Goal: Task Accomplishment & Management: Manage account settings

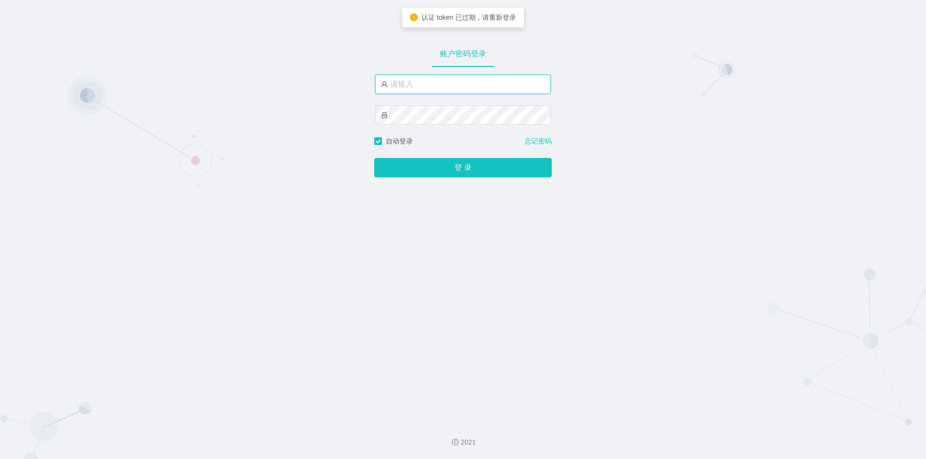
click at [437, 85] on input "text" at bounding box center [462, 84] width 175 height 19
type input "jishu"
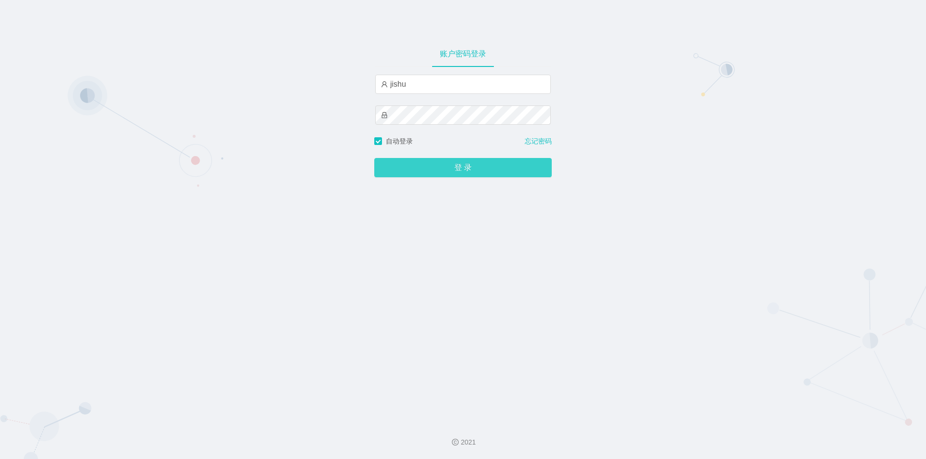
click at [429, 171] on button "登 录" at bounding box center [462, 167] width 177 height 19
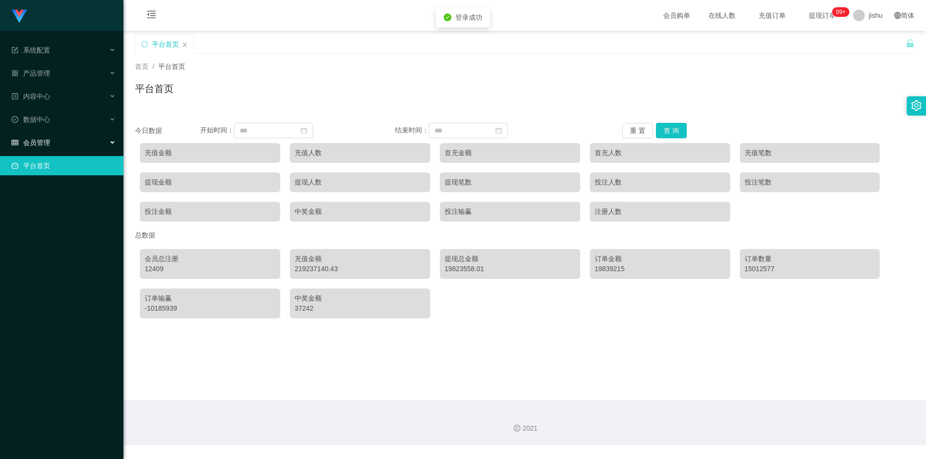
click at [103, 144] on div "会员管理" at bounding box center [61, 142] width 123 height 19
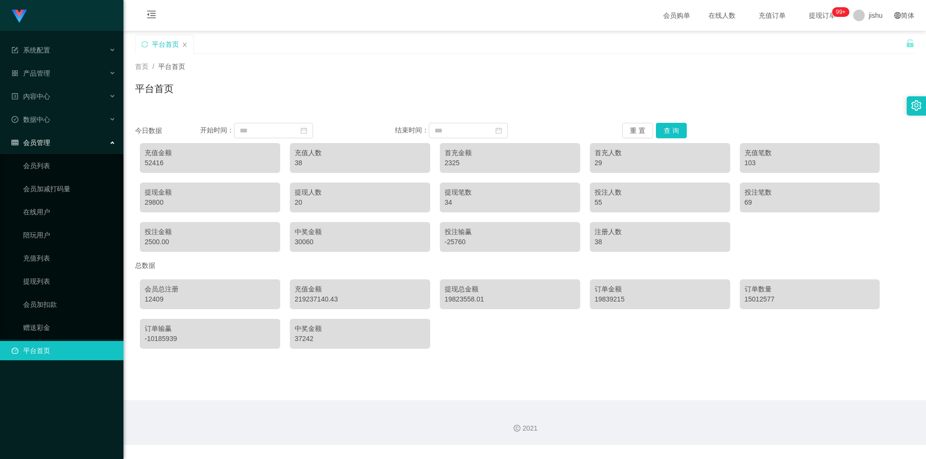
click at [93, 178] on ul "会员列表 会员加减打码量 在线用户 陪玩用户 充值列表 提现列表 会员加扣款 赠送彩金" at bounding box center [61, 246] width 123 height 185
click at [91, 173] on link "会员列表" at bounding box center [69, 165] width 93 height 19
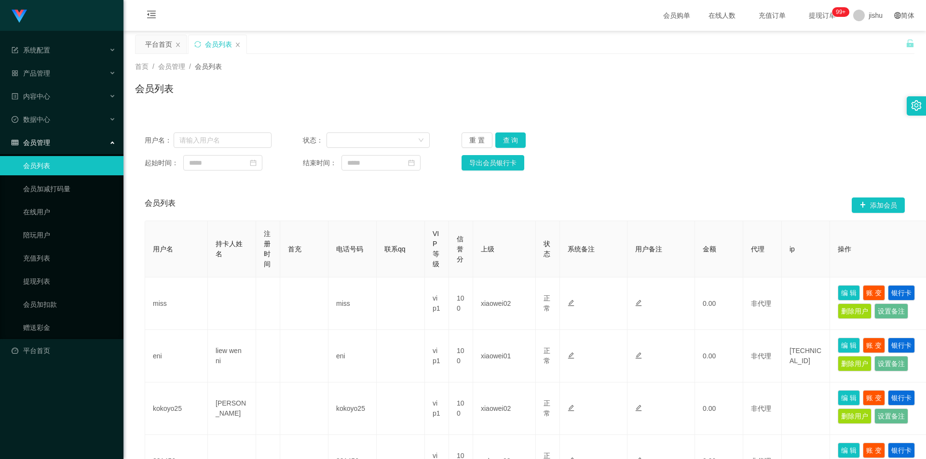
click at [399, 100] on div "会员列表" at bounding box center [524, 92] width 779 height 22
click at [229, 140] on input "text" at bounding box center [223, 140] width 98 height 15
click at [703, 154] on div "用户名： 状态： 重 置 查 询 起始时间： 结束时间： 导出会员银行卡" at bounding box center [524, 151] width 779 height 57
click at [235, 138] on input "text" at bounding box center [223, 140] width 98 height 15
paste input "azhong01"
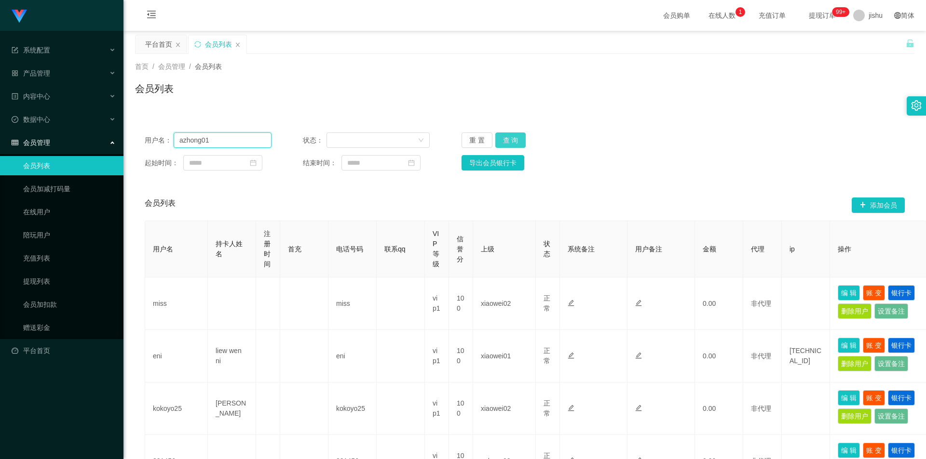
type input "azhong01"
click at [507, 142] on button "查 询" at bounding box center [510, 140] width 31 height 15
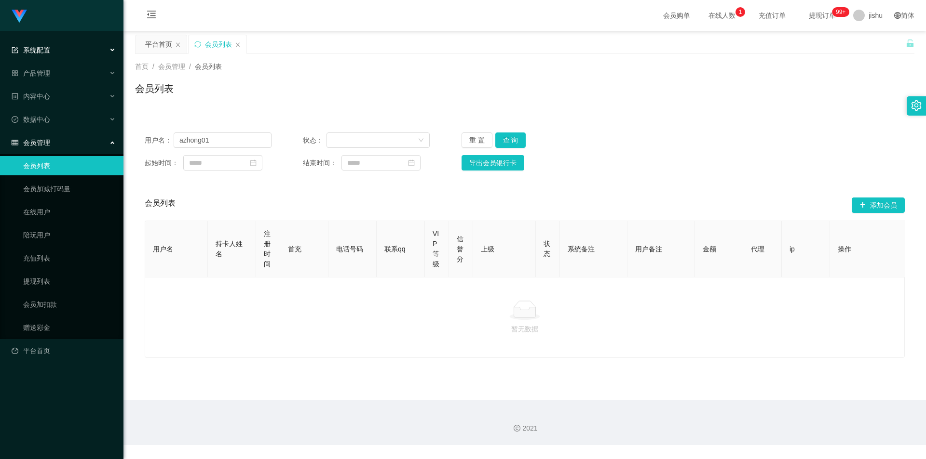
click at [41, 52] on span "系统配置" at bounding box center [31, 50] width 39 height 8
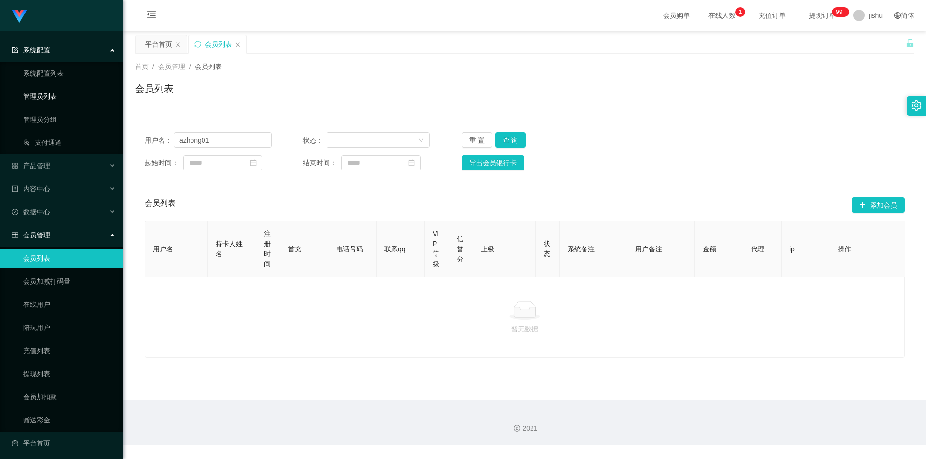
click at [60, 96] on link "管理员列表" at bounding box center [69, 96] width 93 height 19
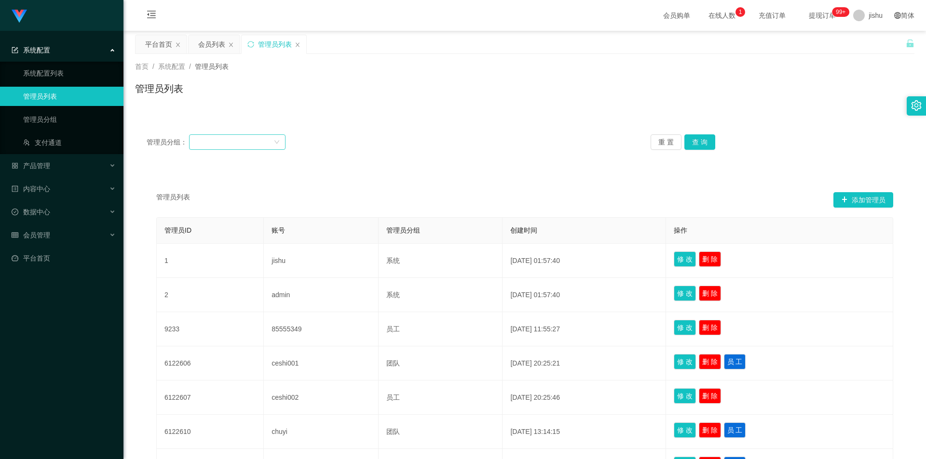
click at [236, 141] on div at bounding box center [234, 142] width 79 height 14
click at [566, 161] on div "管理员分组： 重 置 查 询" at bounding box center [524, 142] width 779 height 39
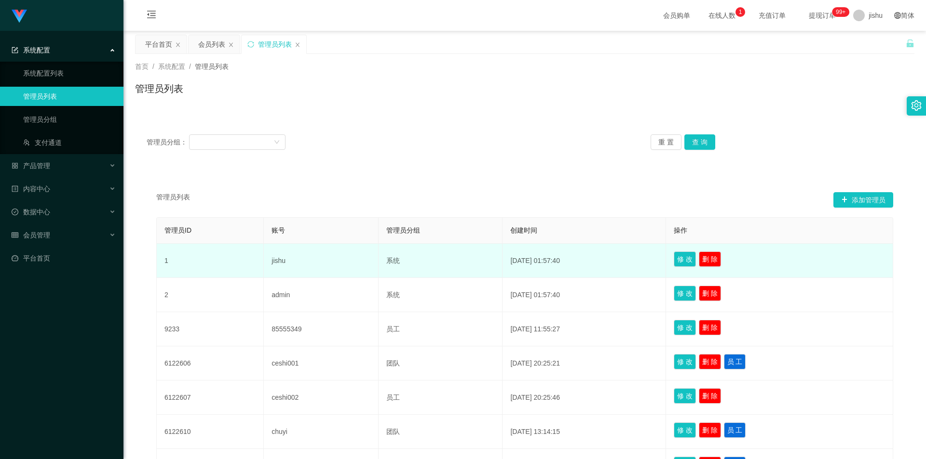
scroll to position [193, 0]
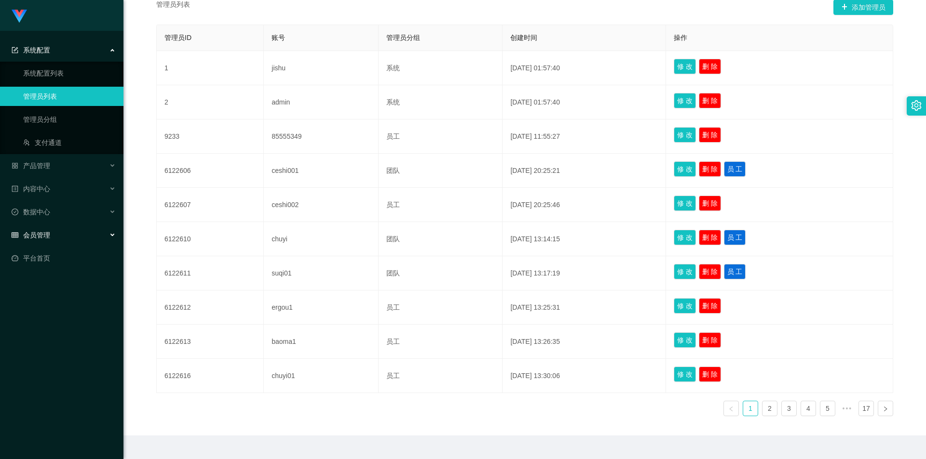
click at [59, 231] on div "会员管理" at bounding box center [61, 235] width 123 height 19
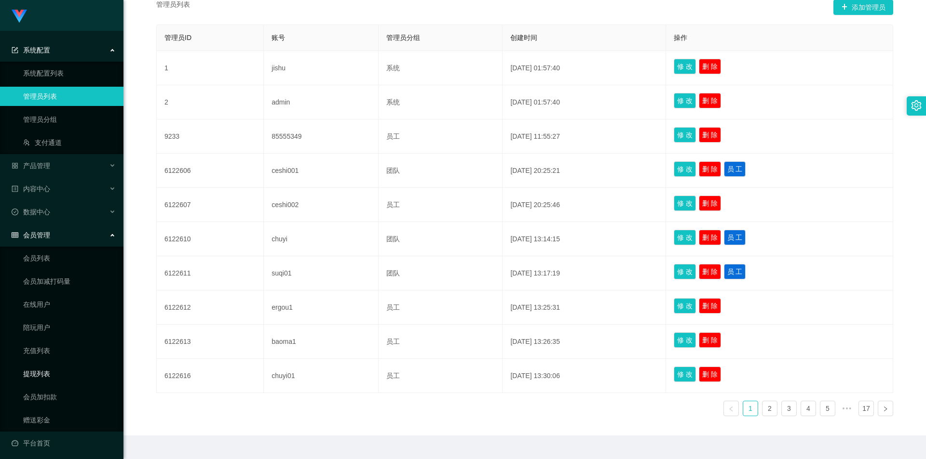
click at [49, 371] on link "提现列表" at bounding box center [69, 373] width 93 height 19
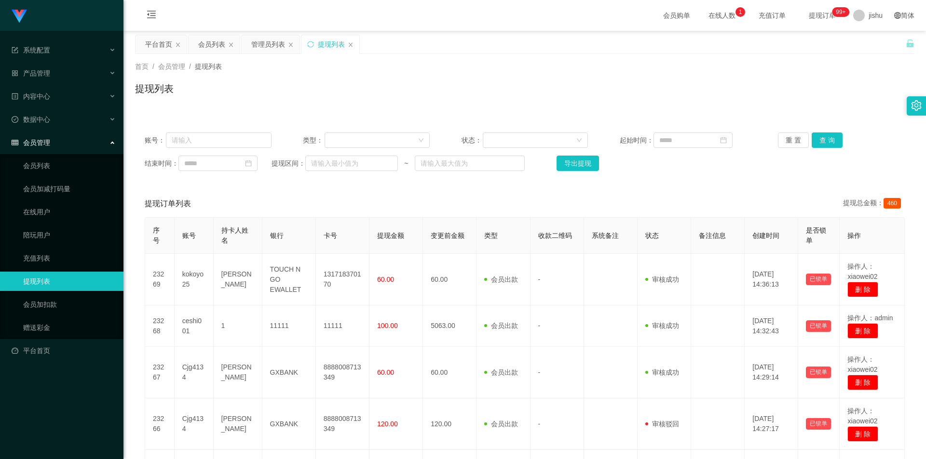
click at [485, 91] on div "提现列表" at bounding box center [524, 92] width 779 height 22
click at [230, 140] on input "text" at bounding box center [219, 140] width 106 height 15
paste input "Nyambar"
type input "Nyambar"
click at [829, 140] on button "查 询" at bounding box center [826, 140] width 31 height 15
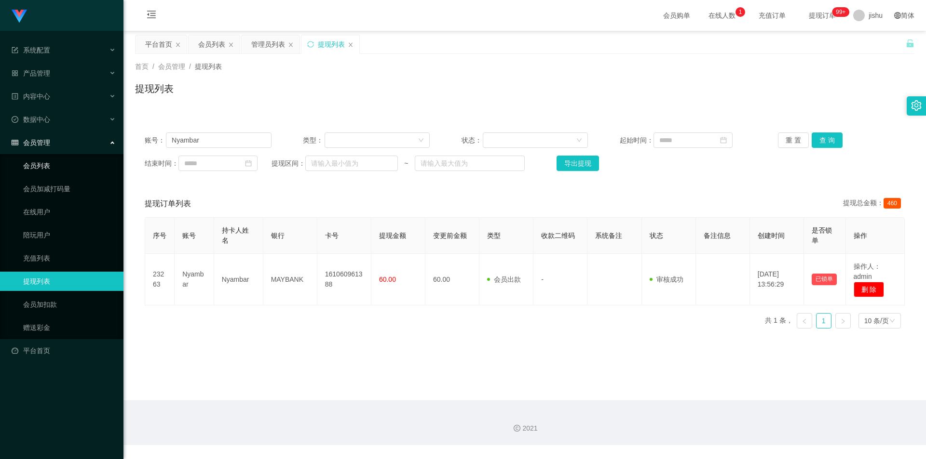
click at [60, 166] on link "会员列表" at bounding box center [69, 165] width 93 height 19
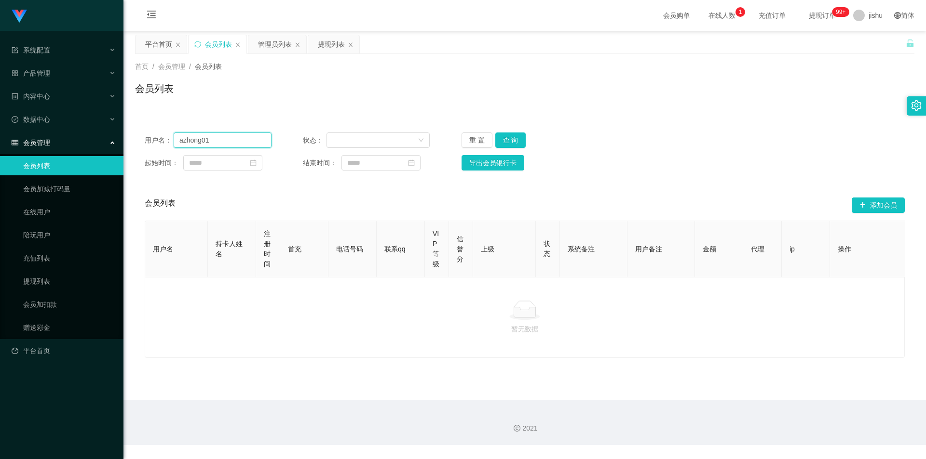
click at [220, 141] on input "azhong01" at bounding box center [223, 140] width 98 height 15
drag, startPoint x: 238, startPoint y: 141, endPoint x: 90, endPoint y: 138, distance: 147.6
click at [74, 139] on section "系统配置 系统配置列表 管理员列表 管理员分组 支付通道 产品管理 内容中心 数据中心 会员管理 会员列表 会员加减打码量 在线用户 陪玩用户 充值列表 提现…" at bounding box center [463, 222] width 926 height 445
paste input "Nyambar"
type input "Nyambar"
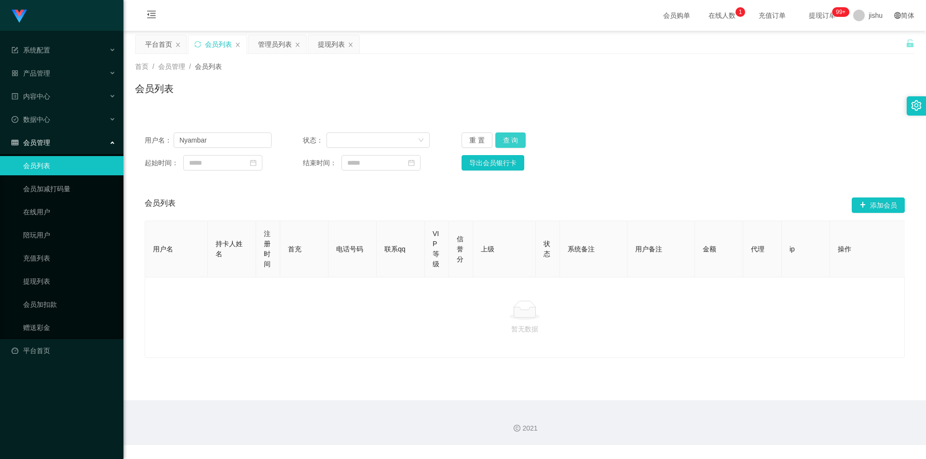
click at [512, 146] on button "查 询" at bounding box center [510, 140] width 31 height 15
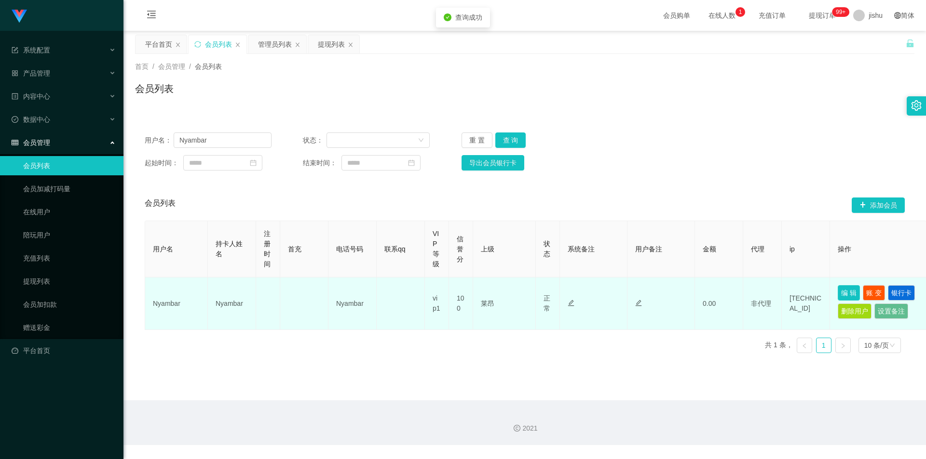
click at [846, 293] on button "编 辑" at bounding box center [848, 292] width 22 height 15
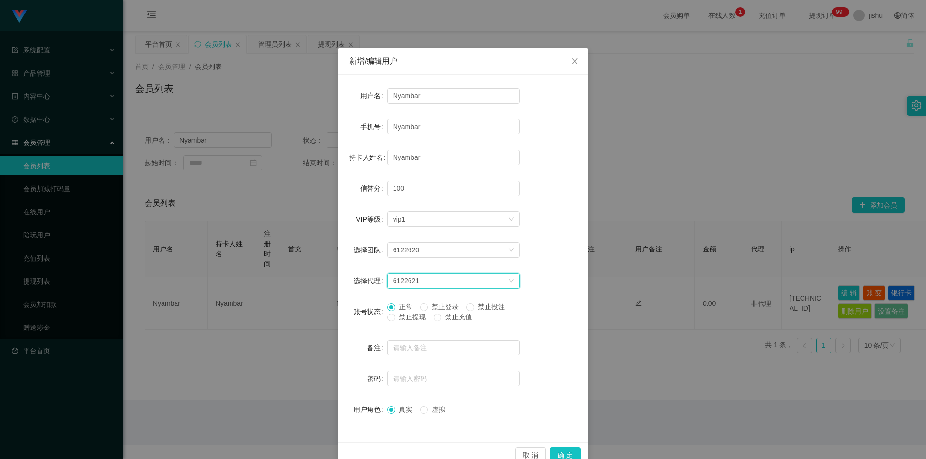
click at [450, 282] on div "6122621" at bounding box center [450, 281] width 115 height 14
drag, startPoint x: 428, startPoint y: 282, endPoint x: 387, endPoint y: 280, distance: 41.0
click at [387, 280] on div "6122621" at bounding box center [453, 280] width 133 height 15
click at [528, 298] on form "用户名 Nyambar 手机号 Nyambar 持卡人姓名 Nyambar 信誉分 100 VIP等级 选择VIP等级 vip1 选择团队 6122620 选…" at bounding box center [463, 252] width 228 height 333
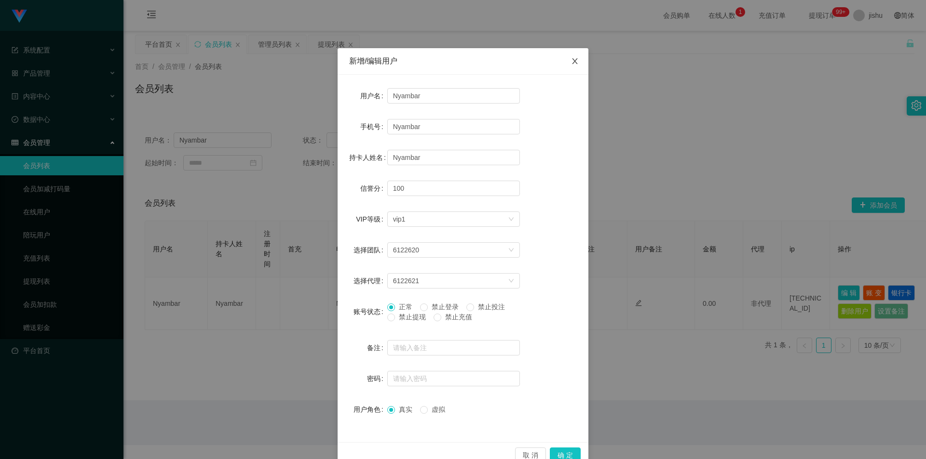
click at [571, 61] on icon "图标: close" at bounding box center [575, 61] width 8 height 8
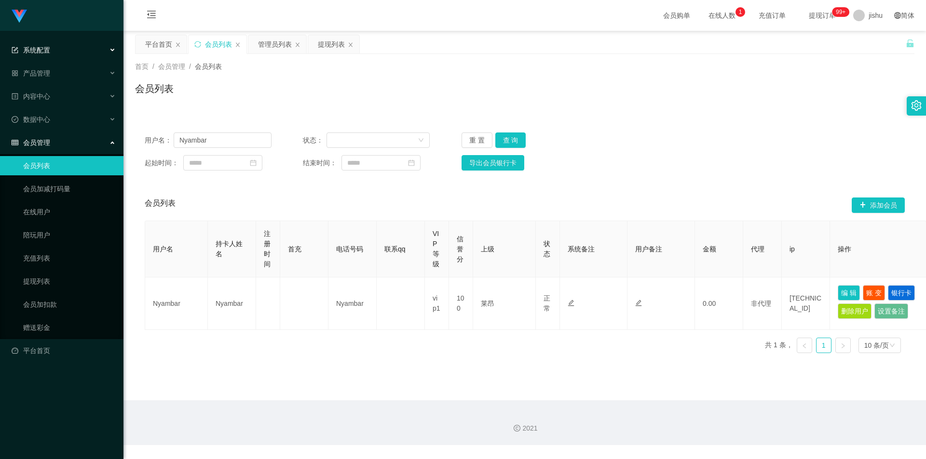
click at [60, 51] on div "系统配置" at bounding box center [61, 49] width 123 height 19
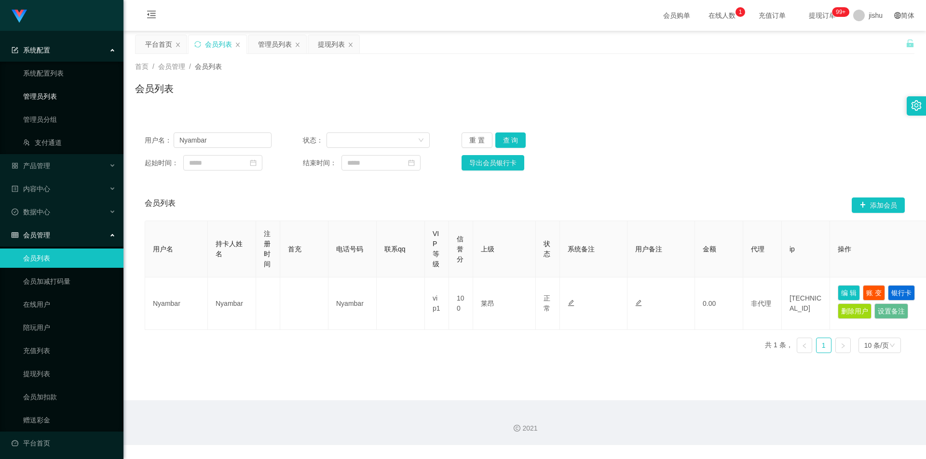
click at [59, 99] on link "管理员列表" at bounding box center [69, 96] width 93 height 19
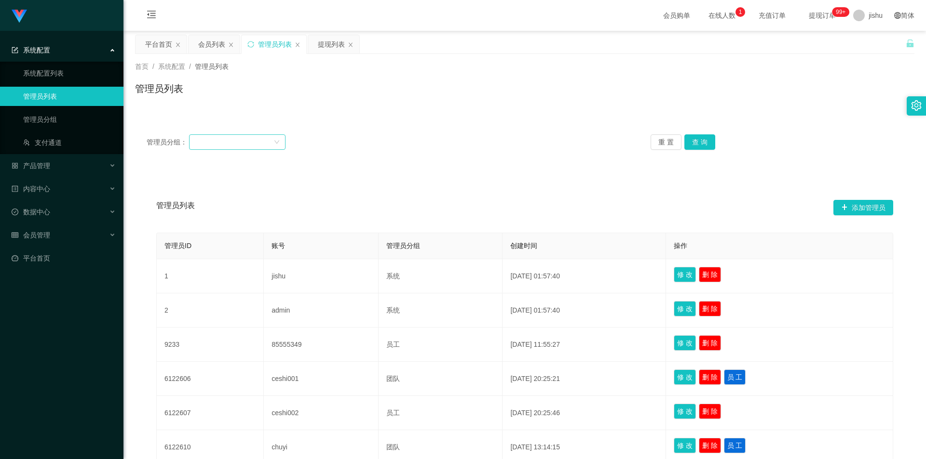
click at [225, 144] on div at bounding box center [234, 142] width 79 height 14
click at [394, 186] on div "管理员列表 添加管理员 管理员ID 账号 管理员分组 创建时间 操作 1 jishu 系统 [DATE] 01:57:40 修 改 删 除 2 admin 系…" at bounding box center [524, 407] width 779 height 473
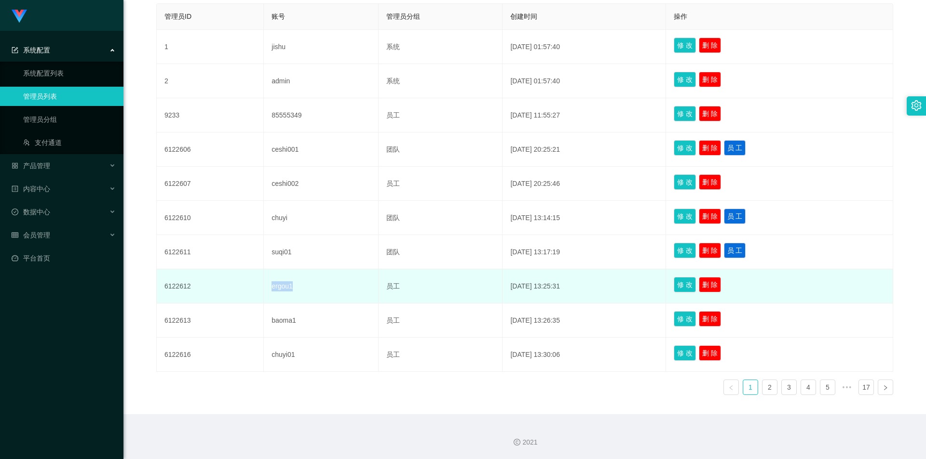
drag, startPoint x: 296, startPoint y: 290, endPoint x: 260, endPoint y: 289, distance: 36.2
click at [264, 289] on td "ergou1" at bounding box center [321, 287] width 115 height 34
click at [210, 285] on td "6122612" at bounding box center [210, 287] width 107 height 34
drag, startPoint x: 337, startPoint y: 289, endPoint x: 259, endPoint y: 288, distance: 77.1
click at [264, 288] on td "ergou1" at bounding box center [321, 287] width 115 height 34
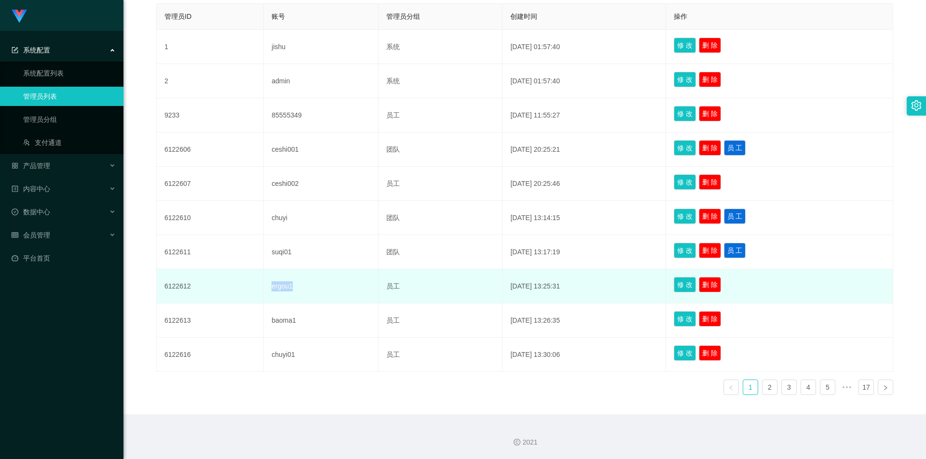
click at [319, 290] on td "ergou1" at bounding box center [321, 287] width 115 height 34
drag, startPoint x: 304, startPoint y: 286, endPoint x: 256, endPoint y: 288, distance: 47.8
click at [264, 288] on td "ergou1" at bounding box center [321, 287] width 115 height 34
click at [205, 289] on td "6122612" at bounding box center [210, 287] width 107 height 34
drag, startPoint x: 213, startPoint y: 289, endPoint x: 175, endPoint y: 300, distance: 39.7
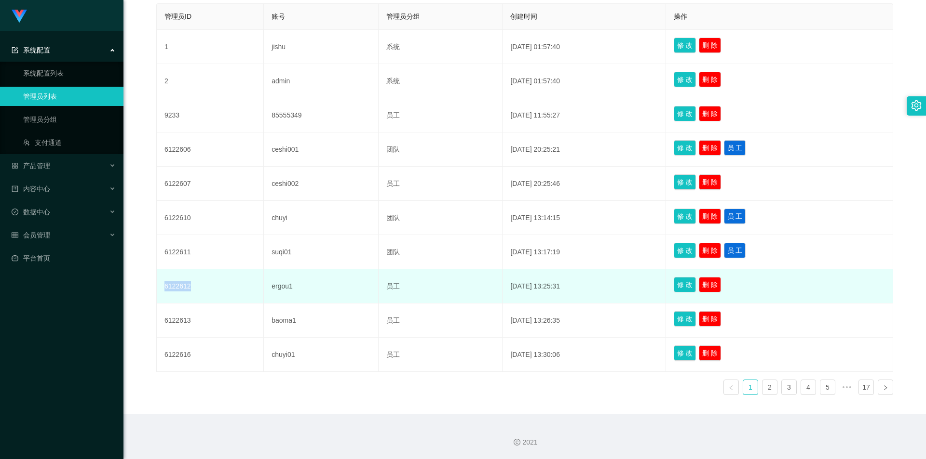
click at [161, 291] on td "6122612" at bounding box center [210, 287] width 107 height 34
drag, startPoint x: 287, startPoint y: 289, endPoint x: 252, endPoint y: 290, distance: 35.7
click at [252, 290] on tr "6122612 ergou1 员工 [DATE] 13:25:31 修 改 删 除" at bounding box center [525, 287] width 736 height 34
click at [309, 290] on td "ergou1" at bounding box center [321, 287] width 115 height 34
drag, startPoint x: 306, startPoint y: 292, endPoint x: 264, endPoint y: 291, distance: 41.9
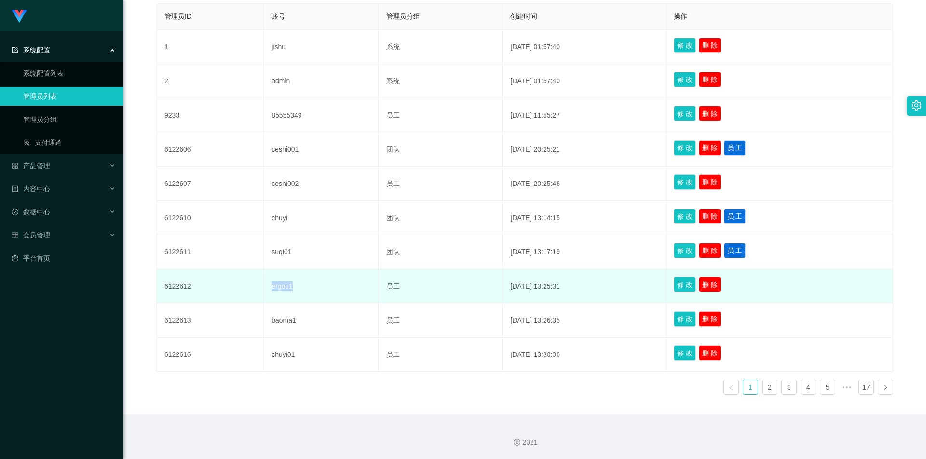
click at [264, 291] on td "ergou1" at bounding box center [321, 287] width 115 height 34
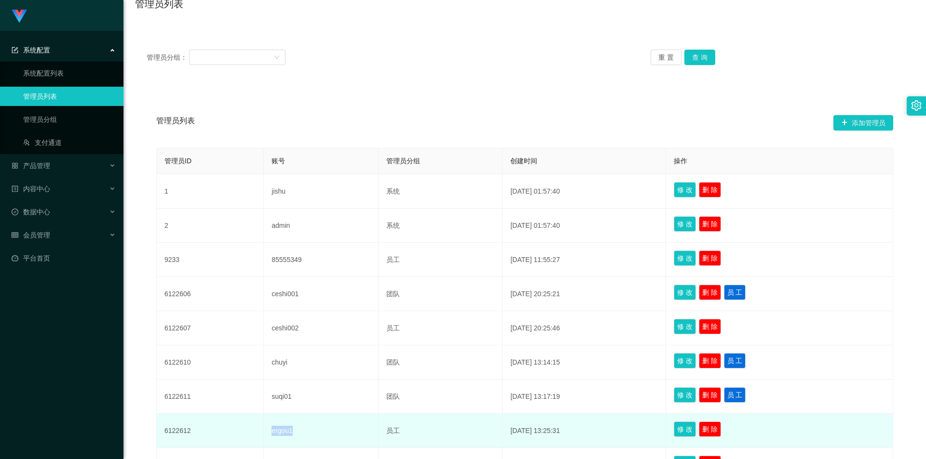
scroll to position [181, 0]
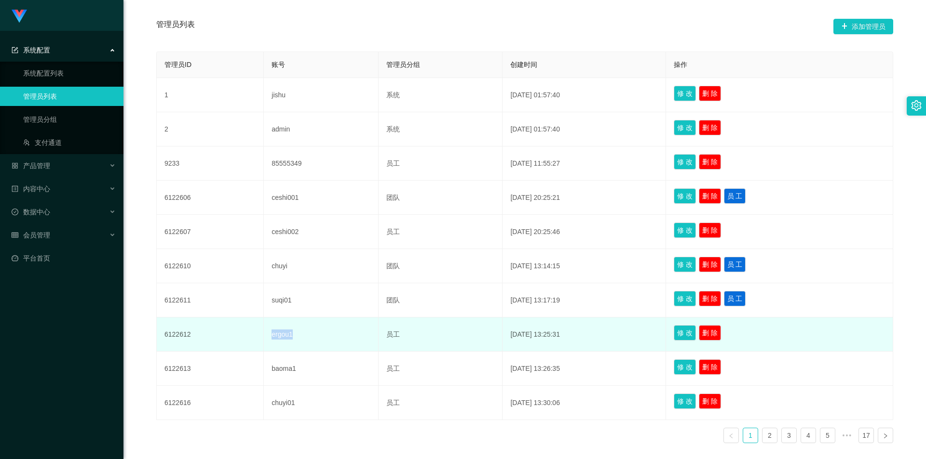
click at [308, 334] on td "ergou1" at bounding box center [321, 335] width 115 height 34
drag, startPoint x: 160, startPoint y: 337, endPoint x: 425, endPoint y: 338, distance: 265.7
click at [425, 338] on tr "6122612 ergou1 员工 [DATE] 13:25:31 修 改 删 除" at bounding box center [525, 335] width 736 height 34
click at [433, 338] on td "员工" at bounding box center [440, 335] width 124 height 34
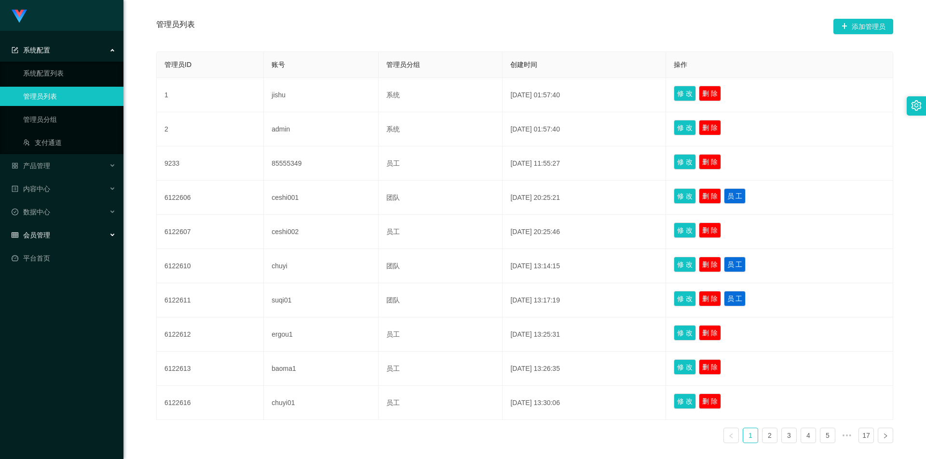
click at [53, 235] on div "会员管理" at bounding box center [61, 235] width 123 height 19
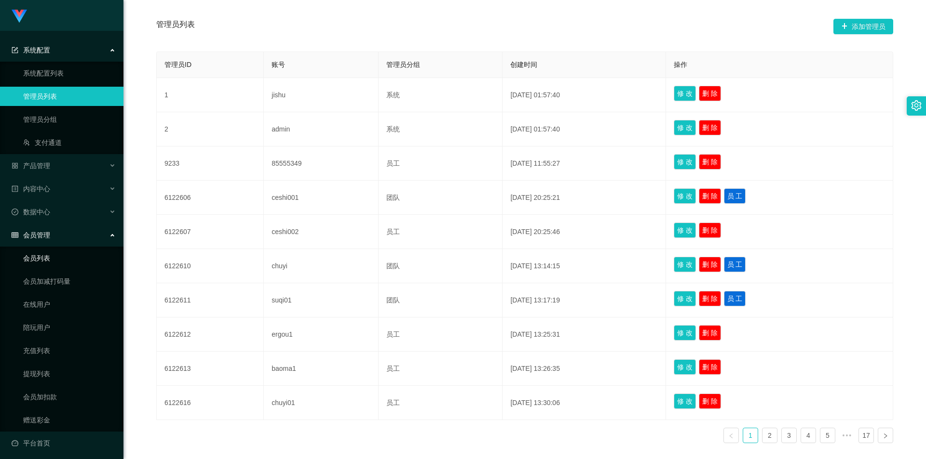
click at [63, 261] on link "会员列表" at bounding box center [69, 258] width 93 height 19
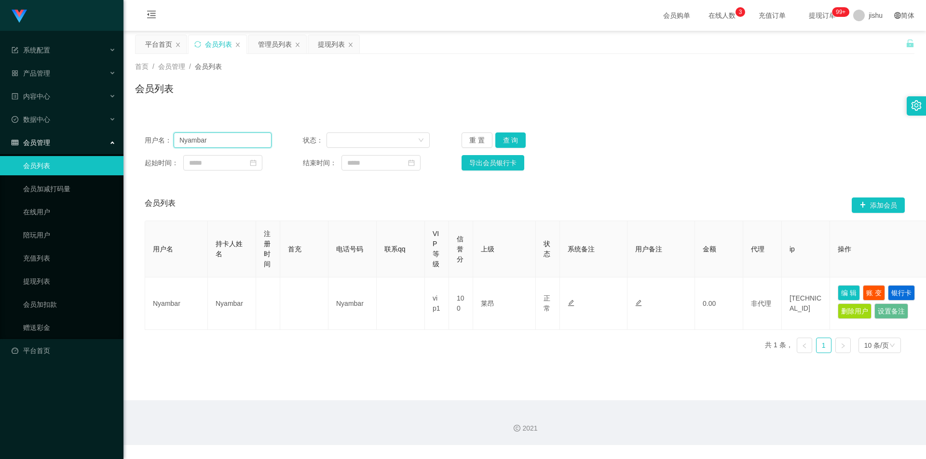
click at [229, 136] on input "Nyambar" at bounding box center [223, 140] width 98 height 15
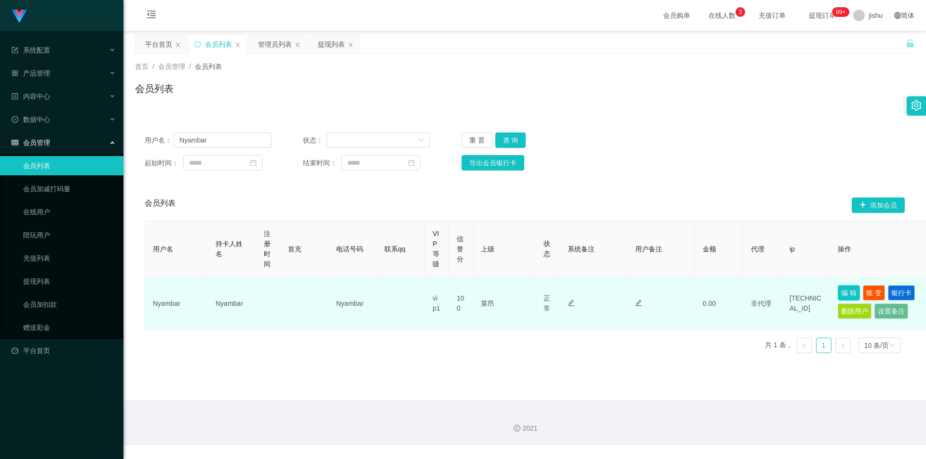
click at [840, 288] on button "编 辑" at bounding box center [848, 292] width 22 height 15
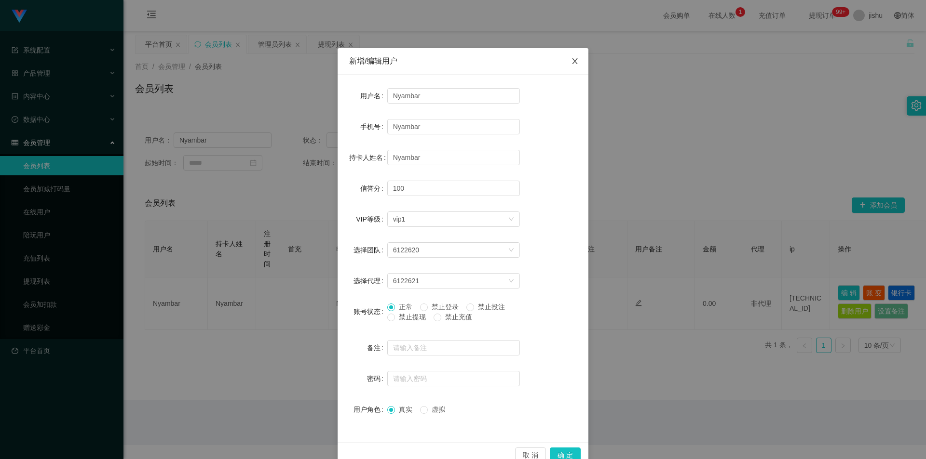
click at [571, 65] on icon "图标: close" at bounding box center [575, 61] width 8 height 8
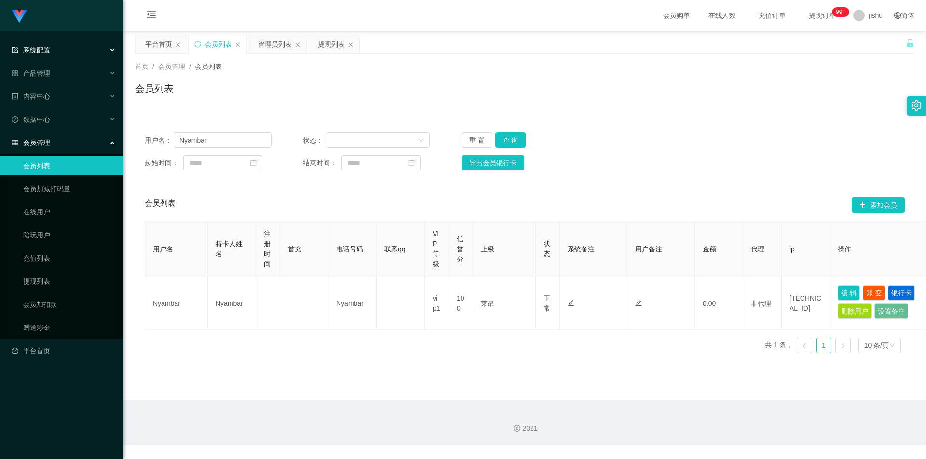
click at [48, 46] on span "系统配置" at bounding box center [31, 50] width 39 height 8
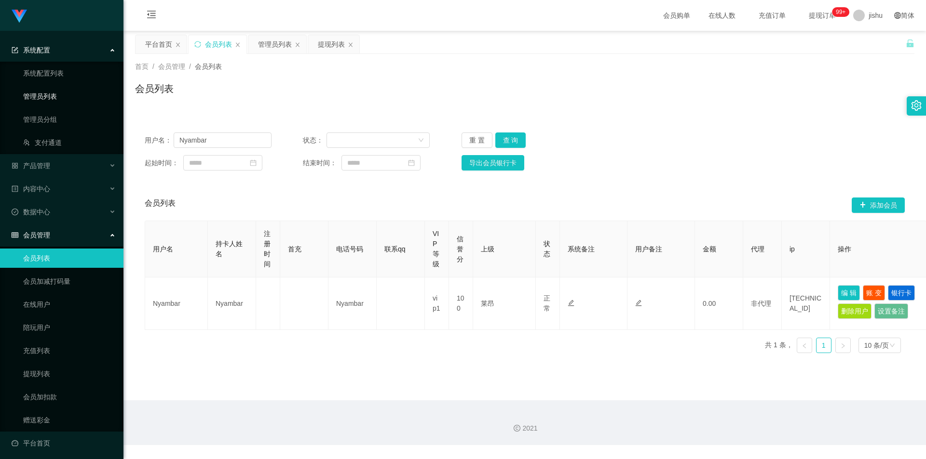
click at [56, 97] on link "管理员列表" at bounding box center [69, 96] width 93 height 19
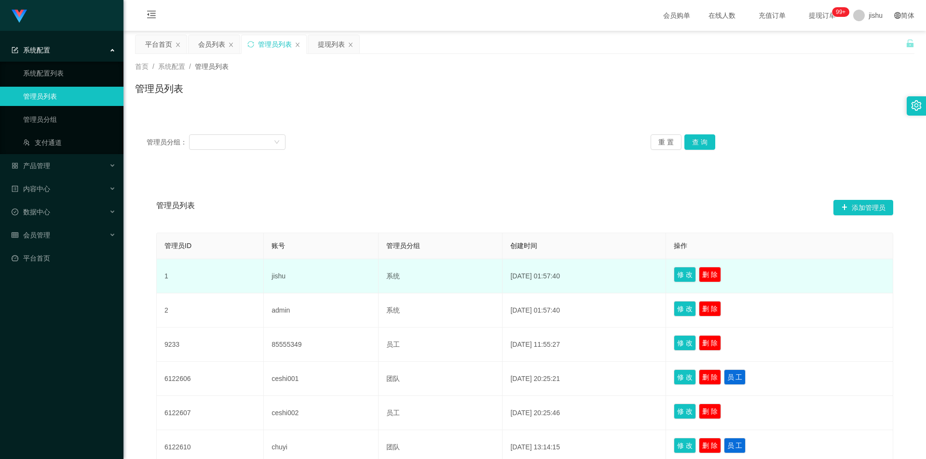
scroll to position [229, 0]
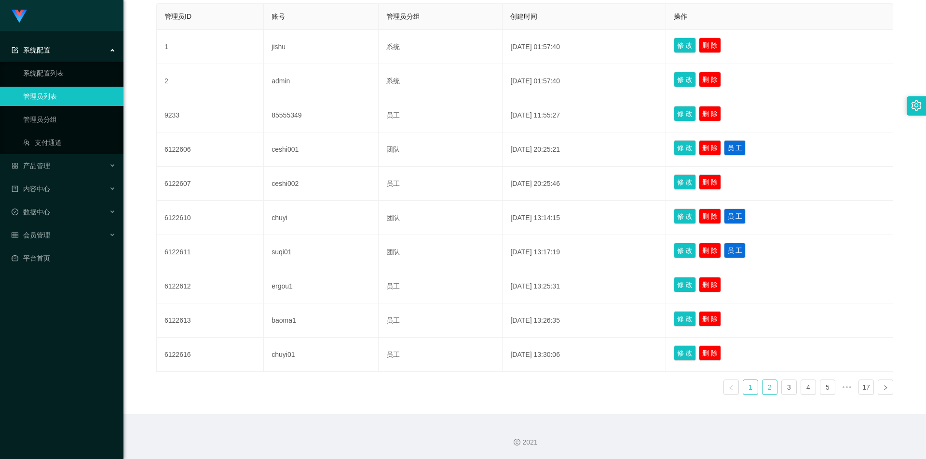
click at [763, 389] on link "2" at bounding box center [769, 387] width 14 height 14
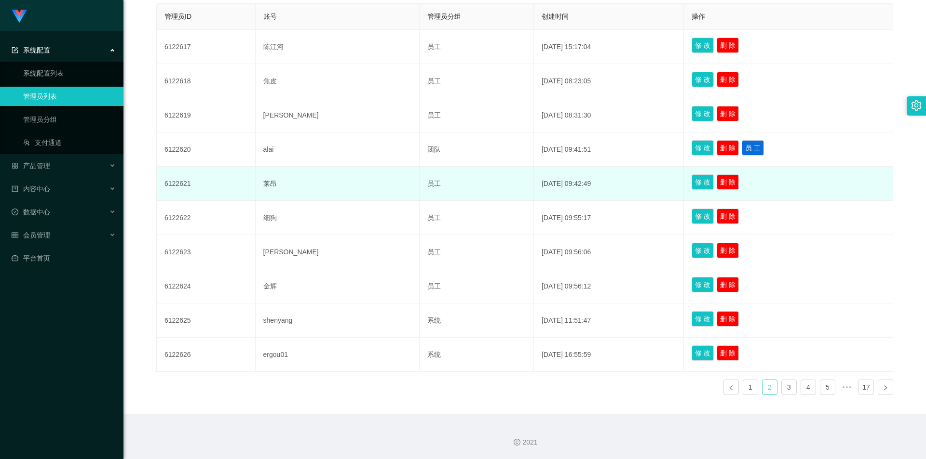
scroll to position [181, 0]
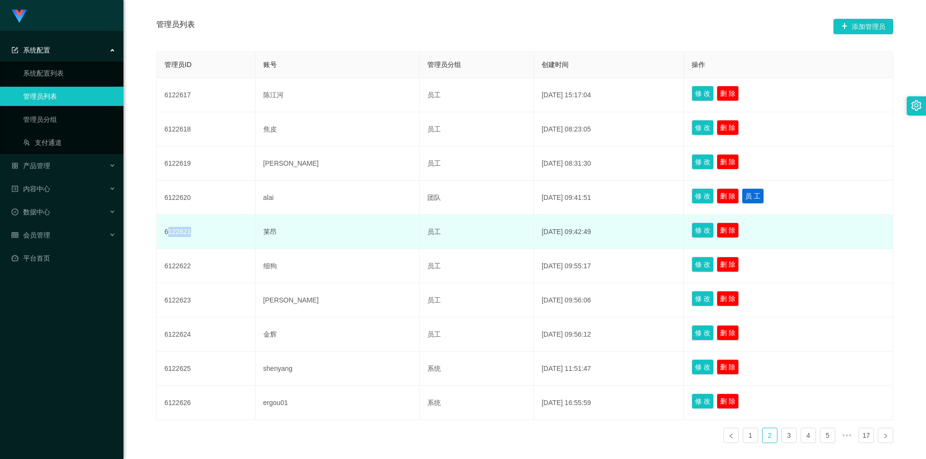
drag, startPoint x: 167, startPoint y: 233, endPoint x: 191, endPoint y: 233, distance: 24.6
click at [191, 233] on td "6122621" at bounding box center [206, 232] width 99 height 34
click at [202, 235] on td "6122621" at bounding box center [206, 232] width 99 height 34
drag, startPoint x: 261, startPoint y: 232, endPoint x: 299, endPoint y: 235, distance: 38.7
click at [299, 235] on td "莱昂" at bounding box center [338, 232] width 164 height 34
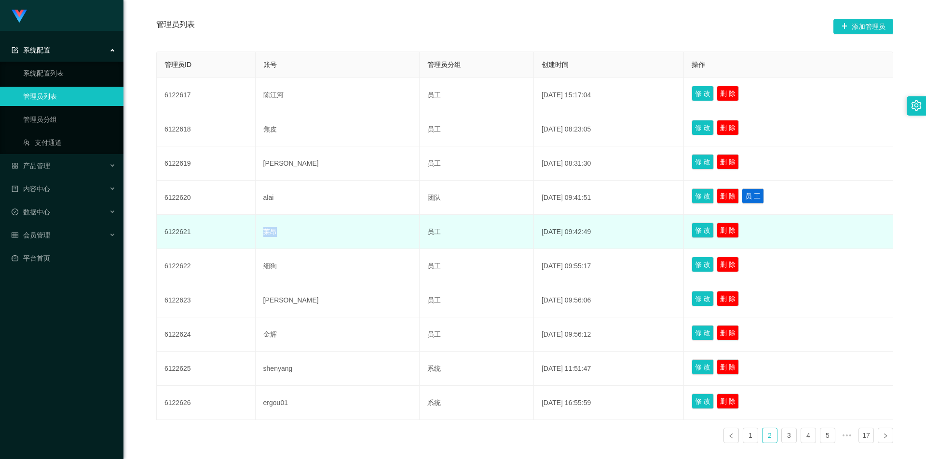
click at [306, 235] on td "莱昂" at bounding box center [338, 232] width 164 height 34
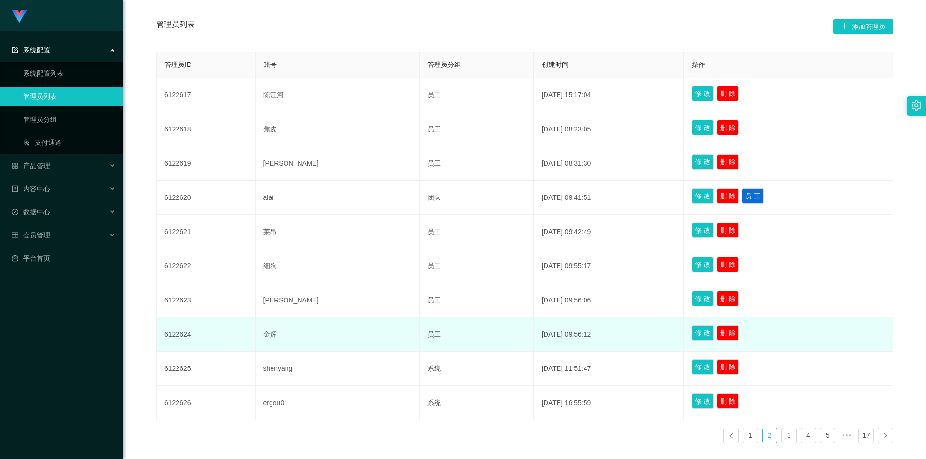
click at [534, 326] on td "[DATE] 09:56:12" at bounding box center [609, 335] width 150 height 34
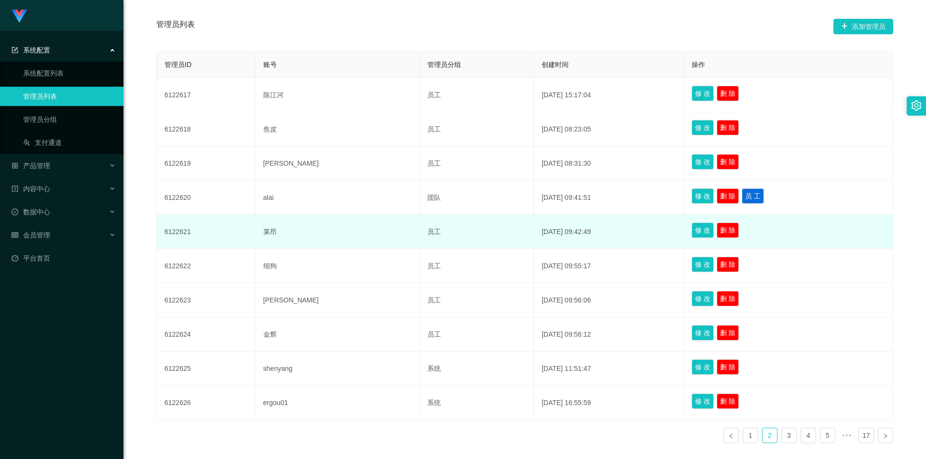
click at [617, 232] on td "[DATE] 09:42:49" at bounding box center [609, 232] width 150 height 34
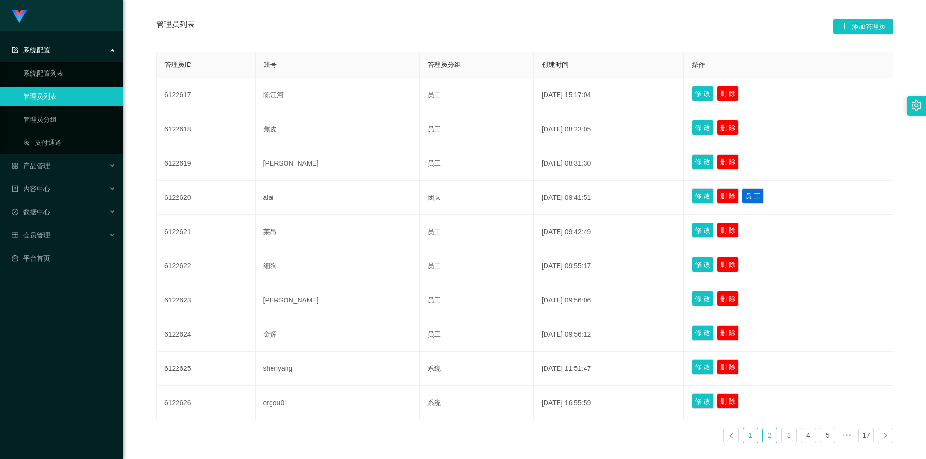
click at [743, 435] on link "1" at bounding box center [750, 436] width 14 height 14
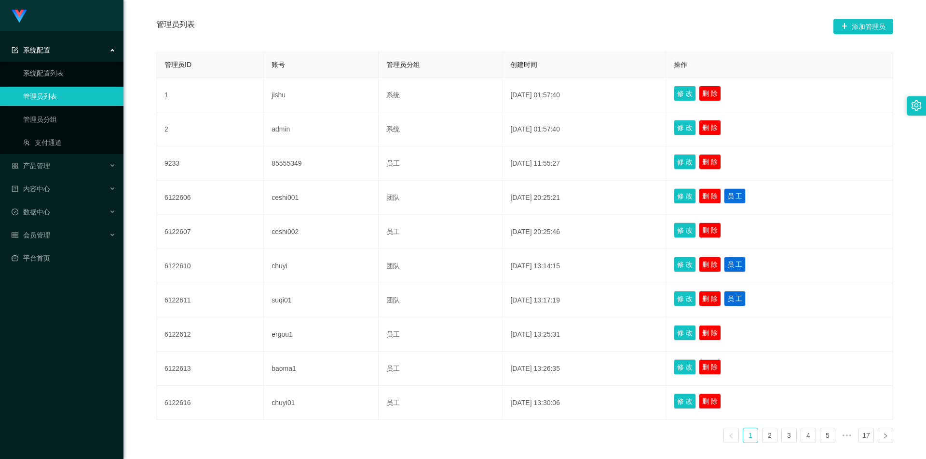
click at [549, 32] on div "管理员列表 添加管理员" at bounding box center [524, 26] width 737 height 31
click at [861, 435] on link "17" at bounding box center [866, 436] width 14 height 14
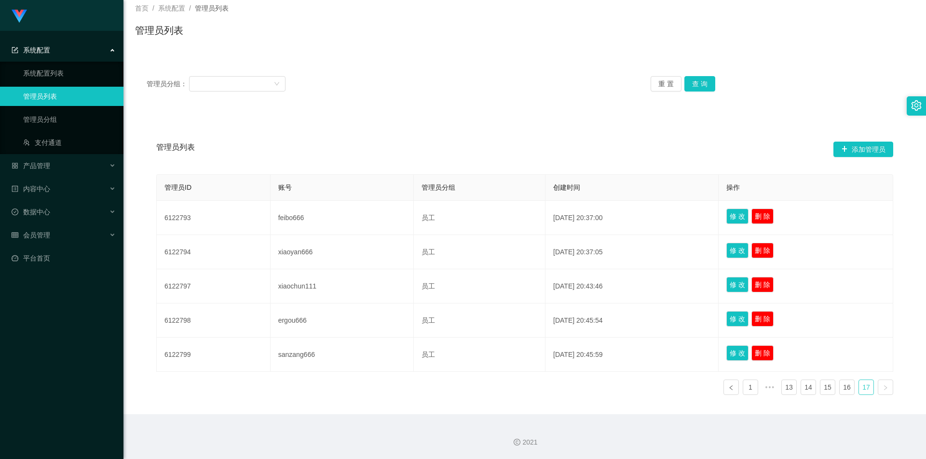
scroll to position [58, 0]
click at [841, 390] on link "16" at bounding box center [846, 387] width 14 height 14
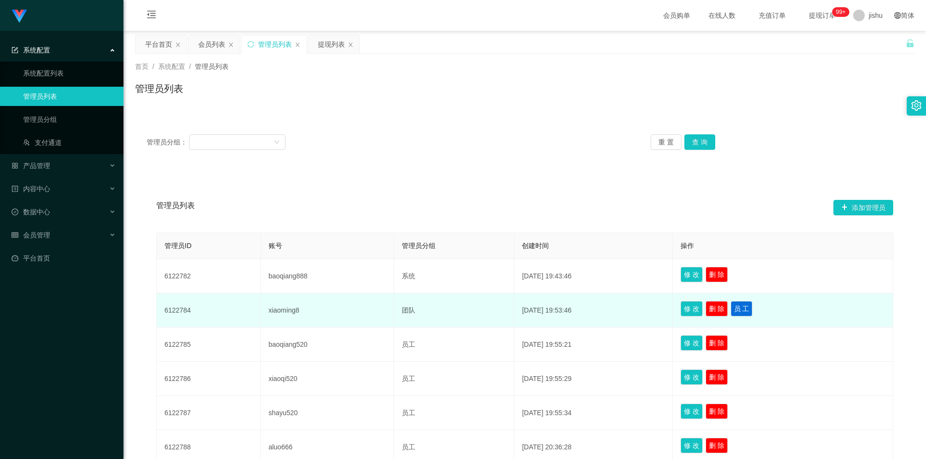
scroll to position [229, 0]
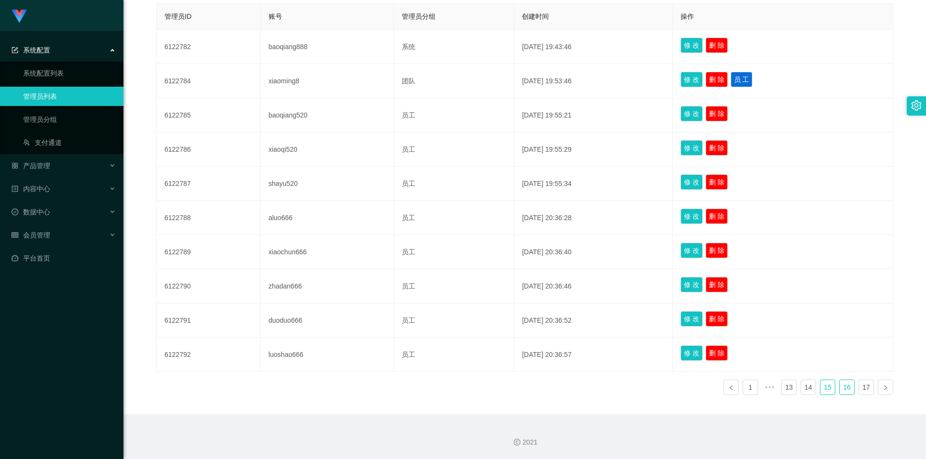
click at [821, 388] on link "15" at bounding box center [827, 387] width 14 height 14
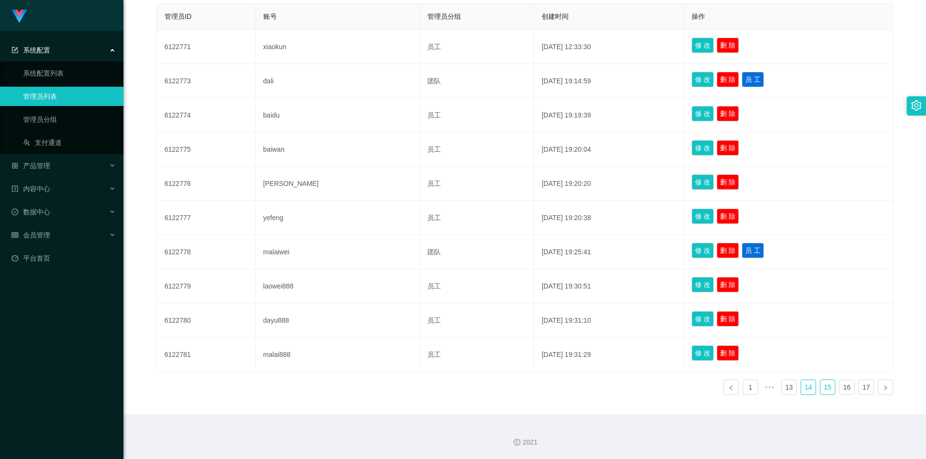
click at [804, 386] on link "14" at bounding box center [808, 387] width 14 height 14
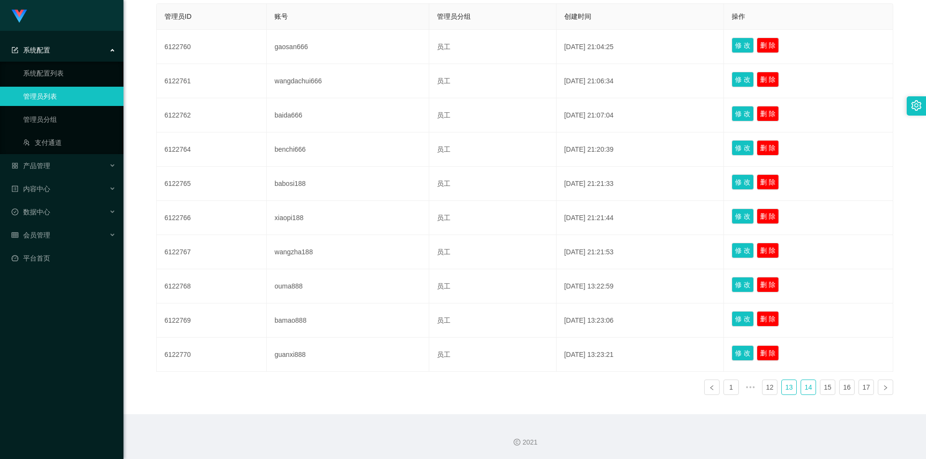
click at [787, 389] on link "13" at bounding box center [789, 387] width 14 height 14
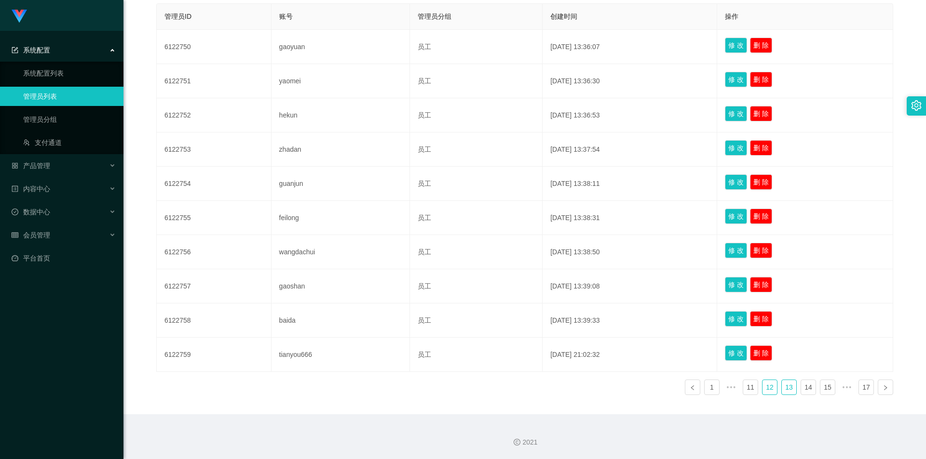
click at [767, 389] on link "12" at bounding box center [769, 387] width 14 height 14
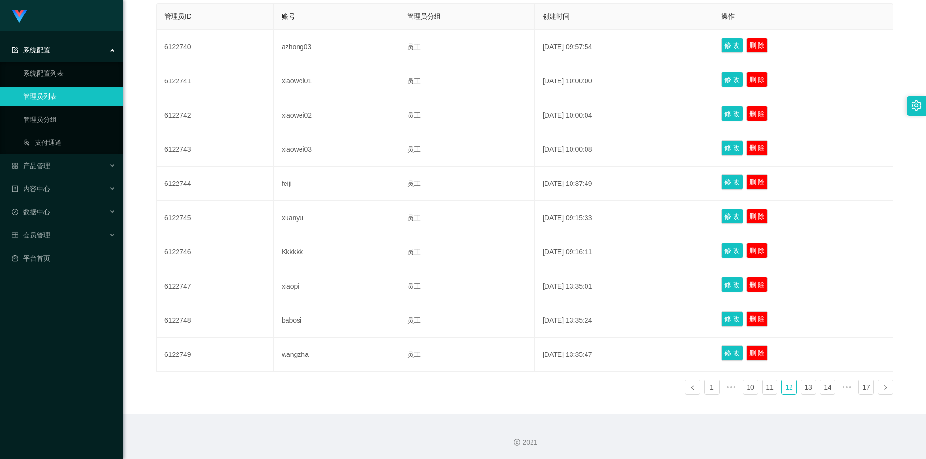
click at [612, 406] on div "管理员列表 添加管理员 管理员ID 账号 管理员分组 创建时间 操作 6122740 azhong03 员工 [DATE] 09:57:54 修 改 删 除 …" at bounding box center [524, 178] width 779 height 473
click at [769, 390] on link "11" at bounding box center [769, 387] width 14 height 14
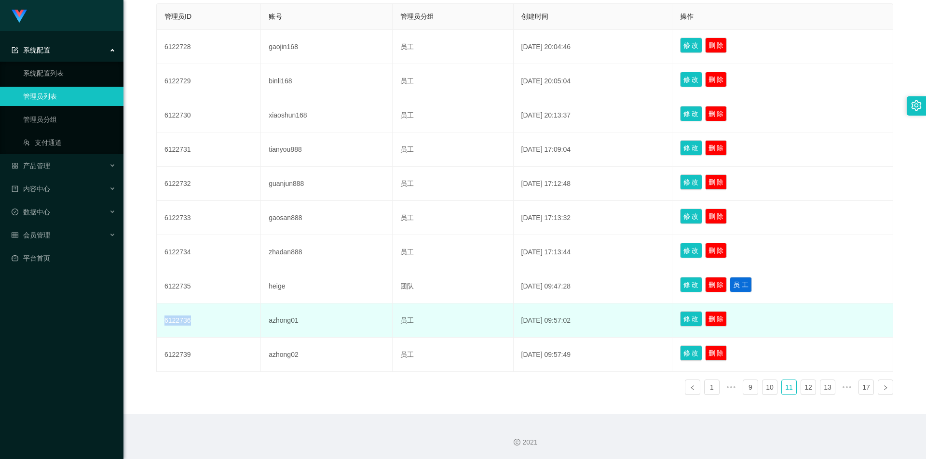
drag, startPoint x: 193, startPoint y: 324, endPoint x: 164, endPoint y: 323, distance: 29.0
click at [164, 323] on td "6122736" at bounding box center [209, 321] width 104 height 34
